Goal: Task Accomplishment & Management: Manage account settings

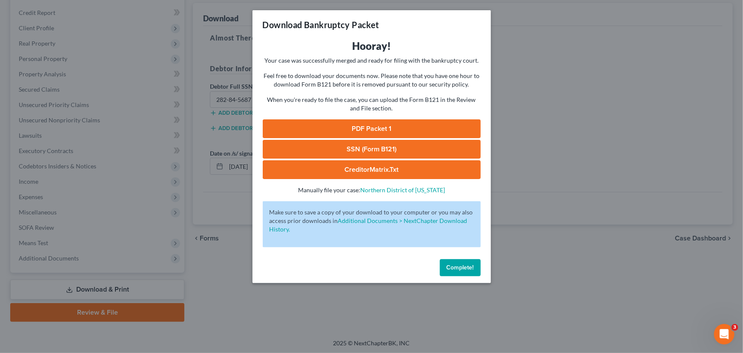
click at [445, 267] on button "Complete!" at bounding box center [460, 267] width 41 height 17
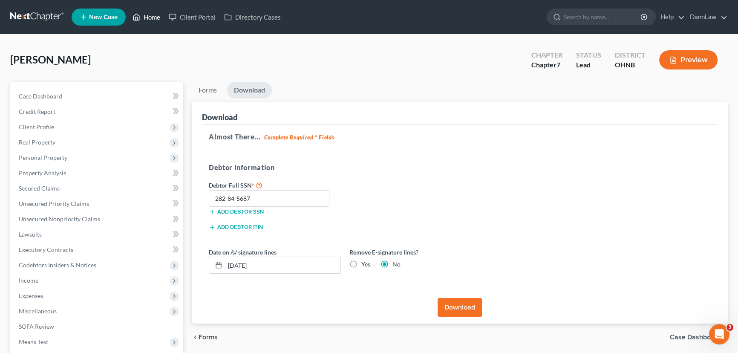
click at [158, 19] on link "Home" at bounding box center [146, 16] width 36 height 15
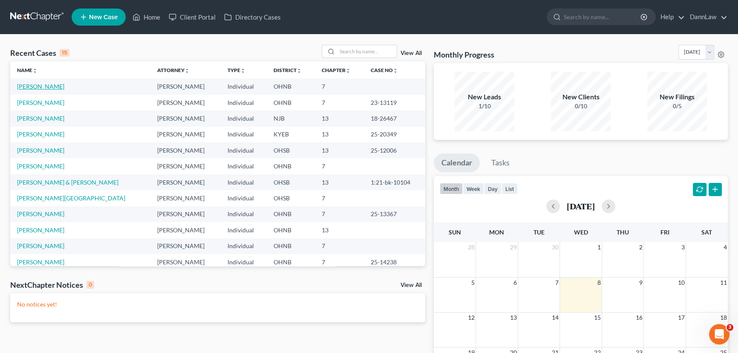
click at [51, 87] on link "[PERSON_NAME]" at bounding box center [40, 86] width 47 height 7
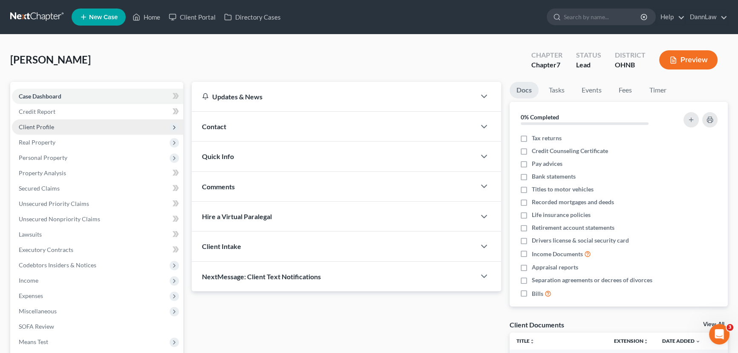
click at [47, 127] on span "Client Profile" at bounding box center [36, 126] width 35 height 7
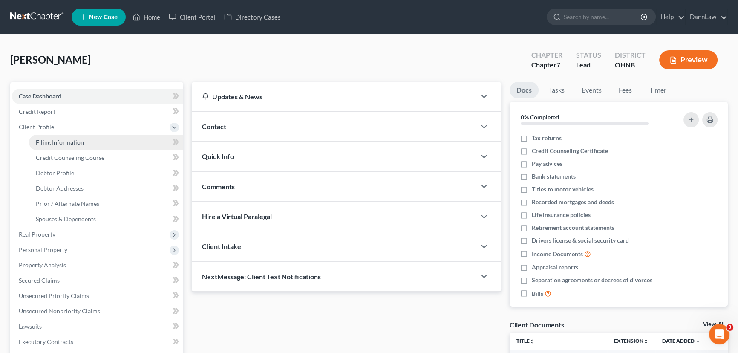
click at [53, 141] on span "Filing Information" at bounding box center [60, 141] width 48 height 7
select select "1"
select select "0"
select select "61"
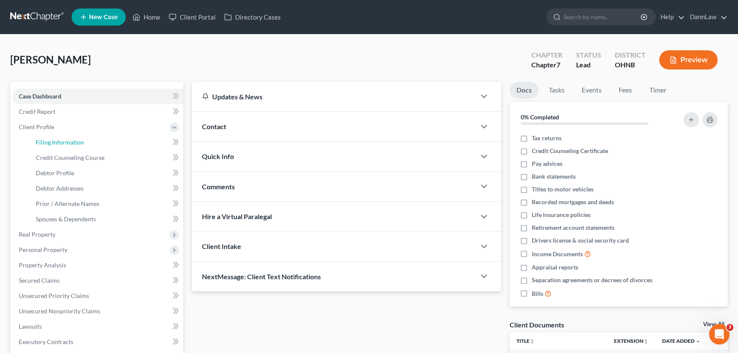
select select "6"
select select "36"
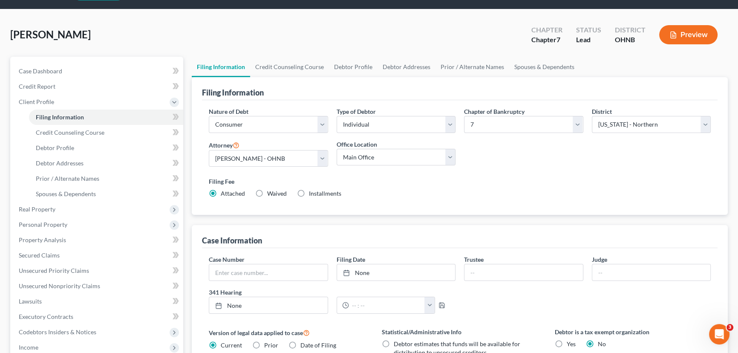
scroll to position [38, 0]
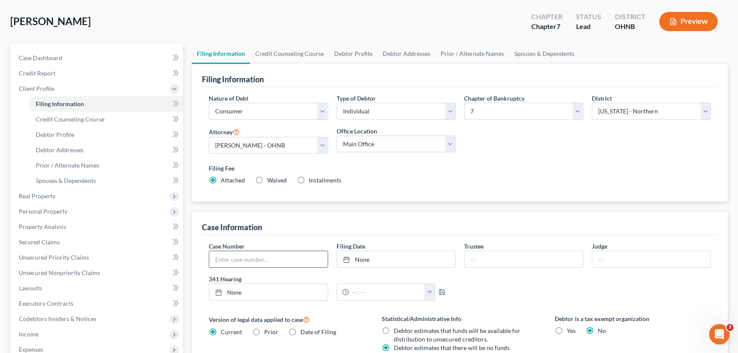
click at [235, 258] on input "text" at bounding box center [268, 259] width 118 height 16
click at [289, 258] on input "text" at bounding box center [268, 259] width 118 height 16
type input "25-14388"
click at [505, 252] on input "text" at bounding box center [523, 259] width 118 height 16
type input "Brown"
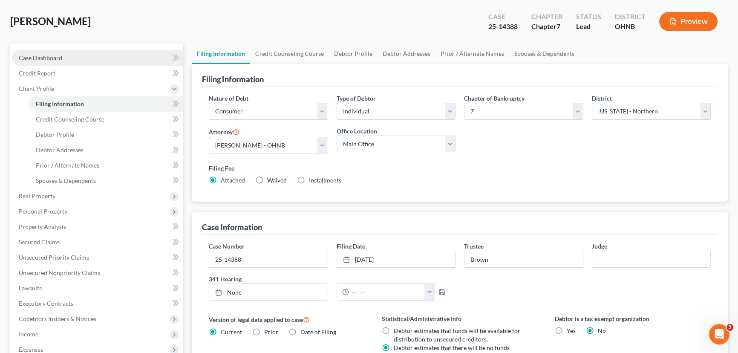
drag, startPoint x: 46, startPoint y: 57, endPoint x: 48, endPoint y: 61, distance: 4.4
click at [46, 57] on span "Case Dashboard" at bounding box center [40, 57] width 43 height 7
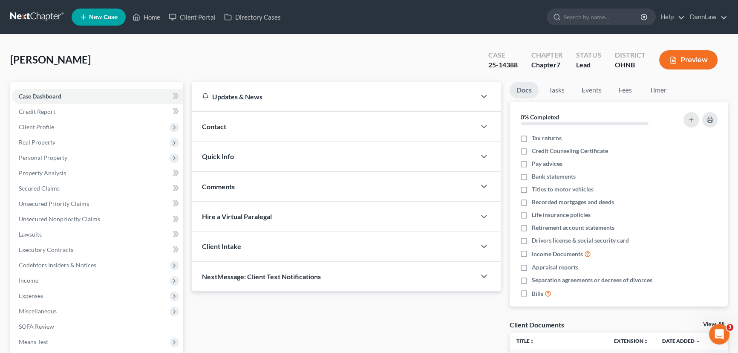
click at [299, 158] on div "Quick Info" at bounding box center [334, 155] width 284 height 29
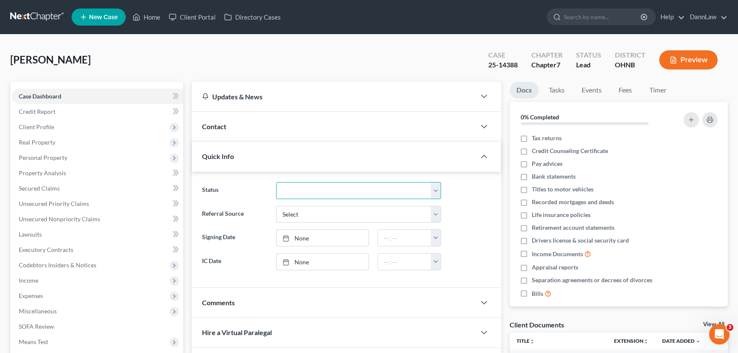
click at [315, 189] on select "Discharged Dismissed Filed In Progress Lead Lost Lead Ready to File To Review" at bounding box center [358, 190] width 165 height 17
select select "2"
click at [276, 182] on select "Discharged Dismissed Filed In Progress Lead Lost Lead Ready to File To Review" at bounding box center [358, 190] width 165 height 17
click at [287, 69] on div "[PERSON_NAME] Upgraded Case 25-14388 Chapter Chapter 7 Status [GEOGRAPHIC_DATA]…" at bounding box center [368, 63] width 717 height 37
click at [158, 19] on link "Home" at bounding box center [146, 16] width 36 height 15
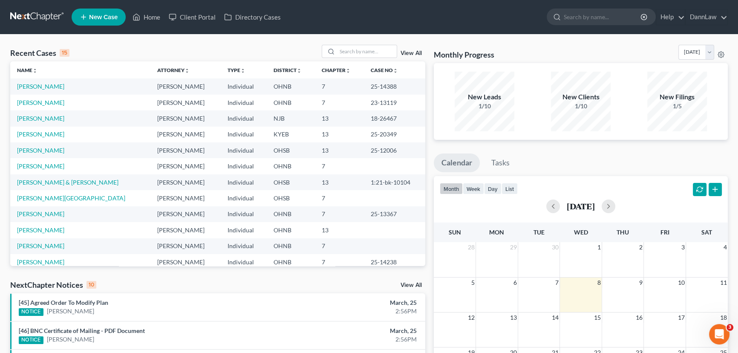
click at [247, 52] on div "Recent Cases 15 View All" at bounding box center [217, 53] width 415 height 17
click at [120, 46] on div "Recent Cases 15 View All" at bounding box center [217, 53] width 415 height 17
